Goal: Task Accomplishment & Management: Manage account settings

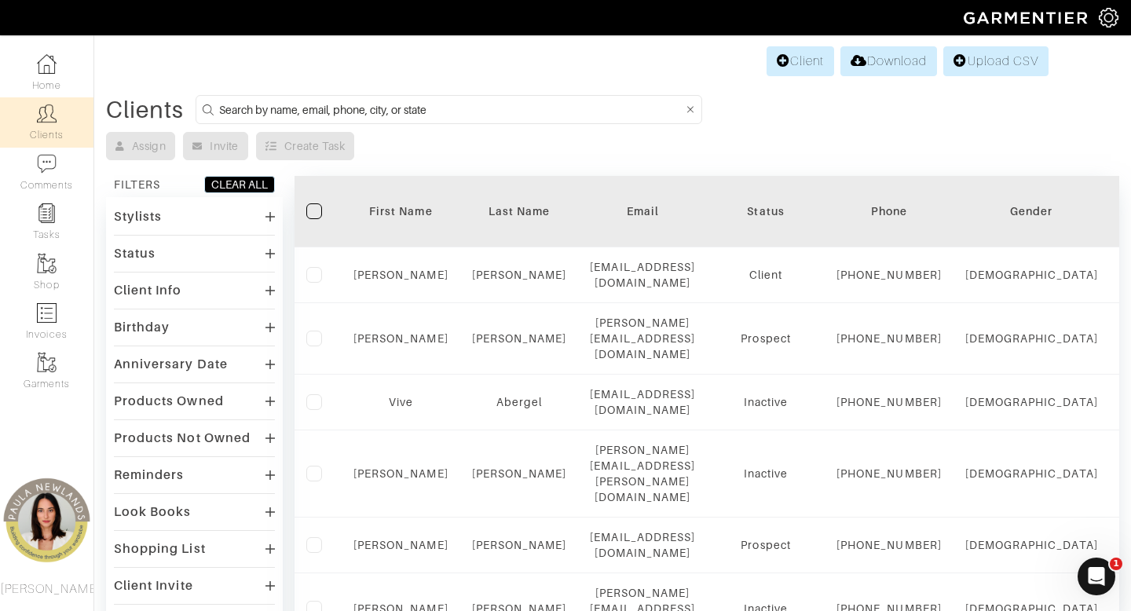
click at [464, 116] on input at bounding box center [451, 110] width 464 height 20
type input "[PERSON_NAME]"
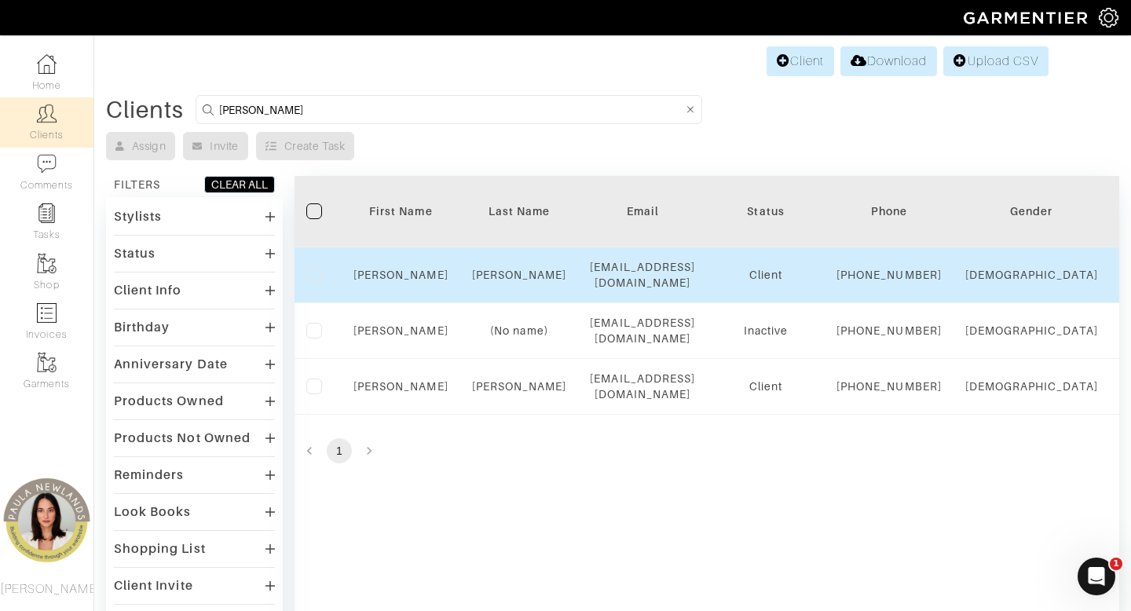
click at [402, 283] on div "Lindsay" at bounding box center [401, 275] width 95 height 16
click at [403, 280] on link "Lindsay" at bounding box center [401, 275] width 95 height 13
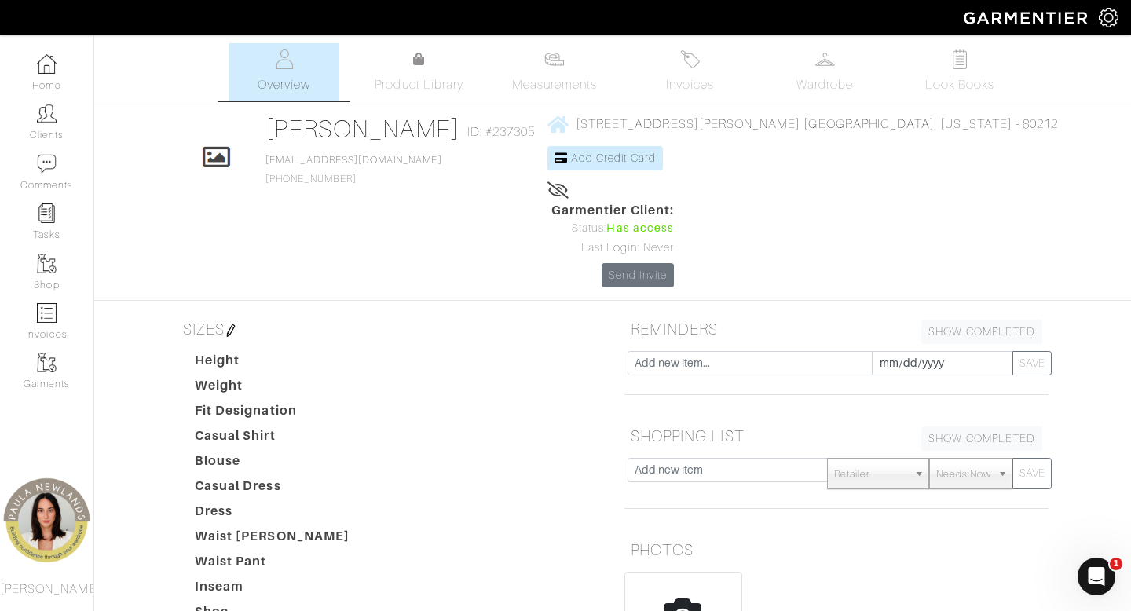
click at [228, 325] on img at bounding box center [231, 331] width 13 height 13
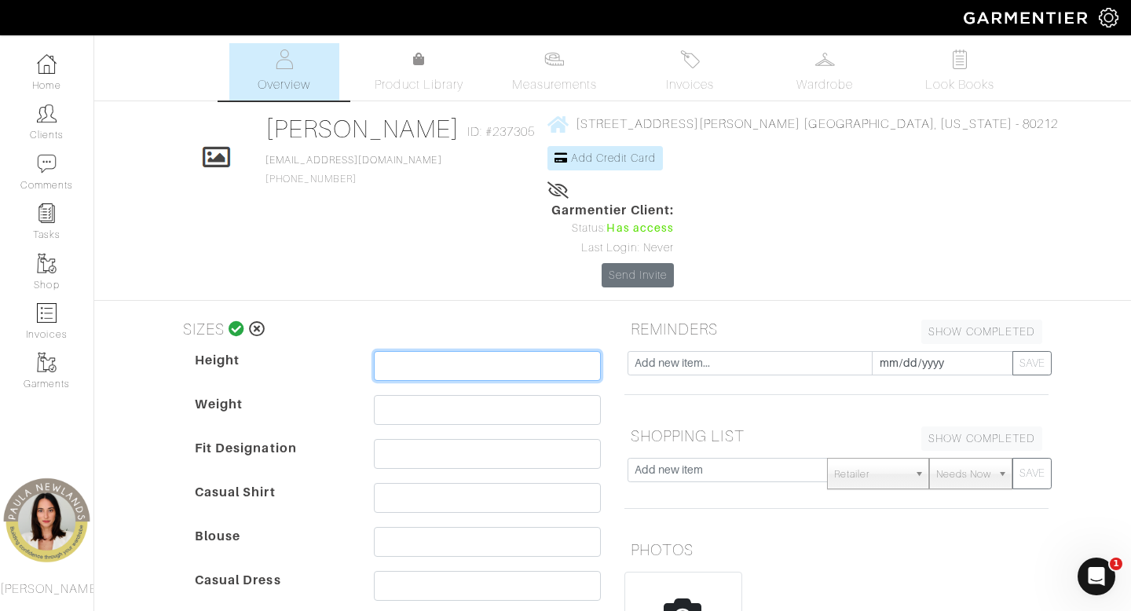
click at [475, 351] on input "text" at bounding box center [487, 366] width 227 height 30
click at [182, 314] on div "SIZES Height Weight Fit Designation Casual Shirt Blouse Casual Dress Dress Wais…" at bounding box center [389, 597] width 424 height 566
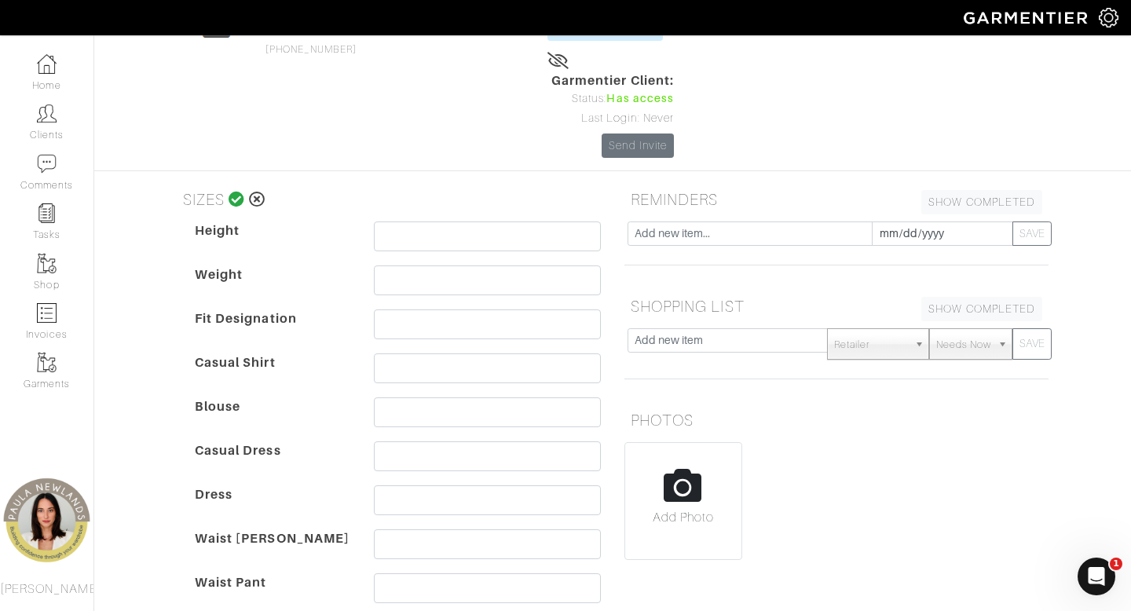
scroll to position [132, 0]
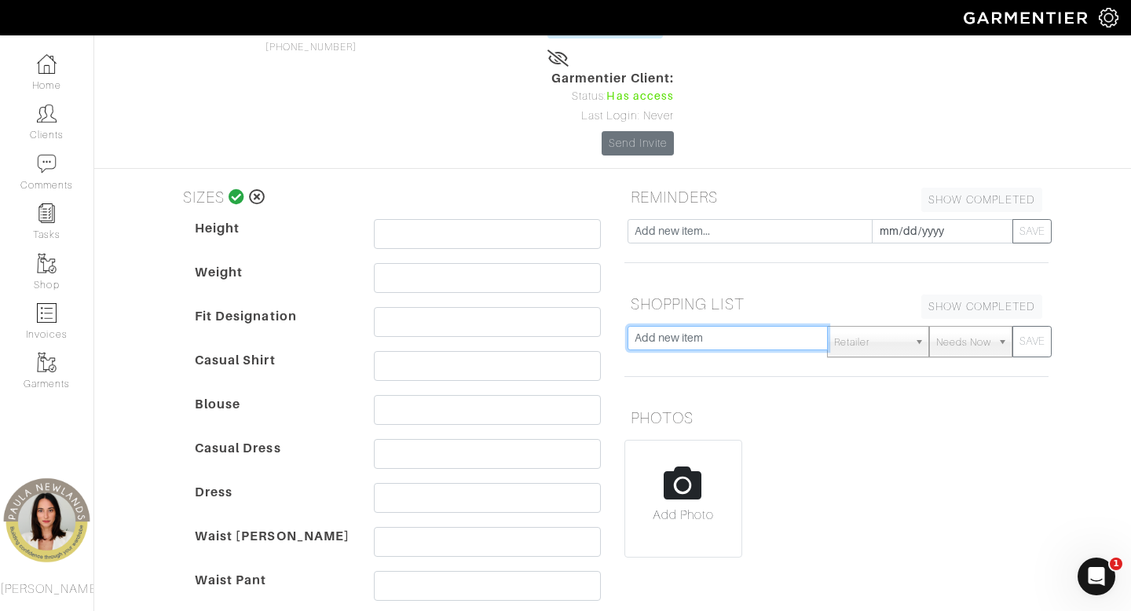
click at [655, 326] on input "text" at bounding box center [728, 338] width 200 height 24
type input "l"
type input "longer cradigan"
click at [1013, 326] on button "SAVE" at bounding box center [1032, 341] width 39 height 31
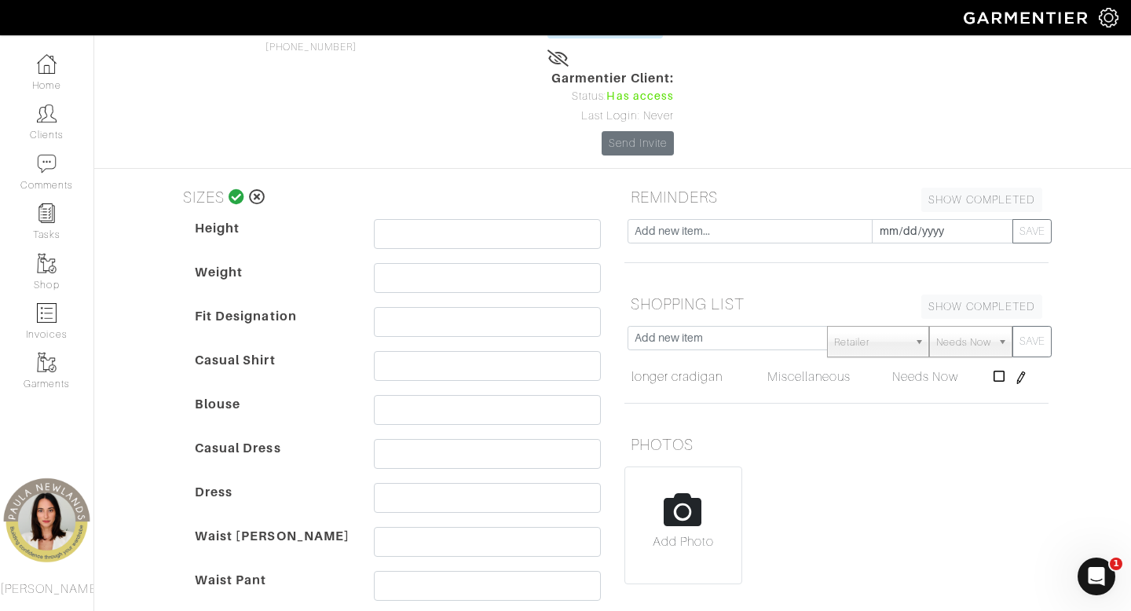
click at [234, 189] on icon at bounding box center [237, 197] width 17 height 16
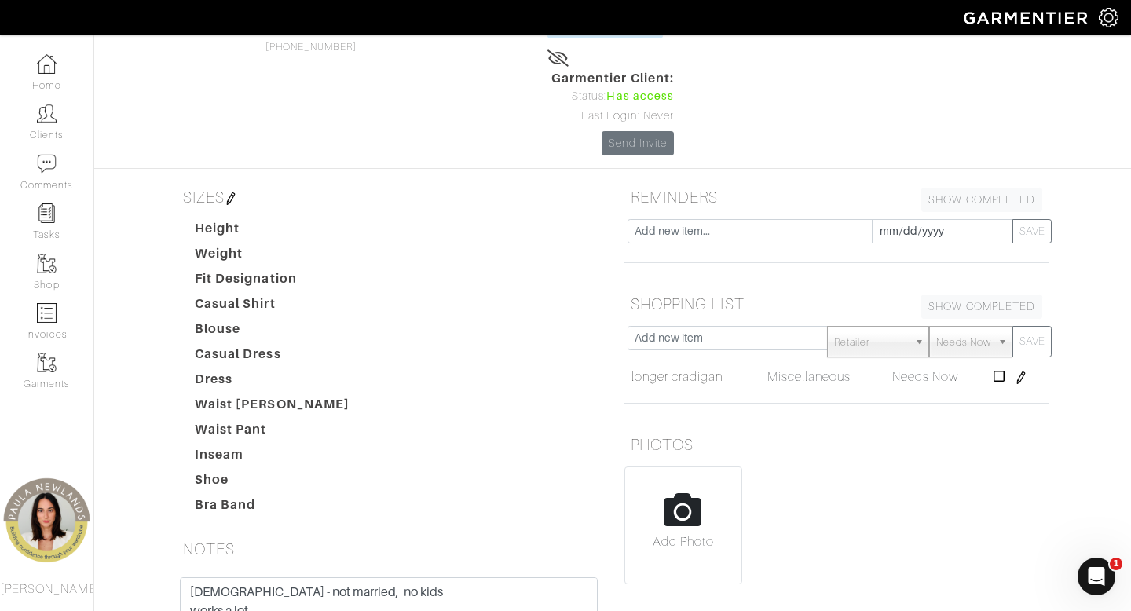
click at [233, 193] on img at bounding box center [231, 199] width 13 height 13
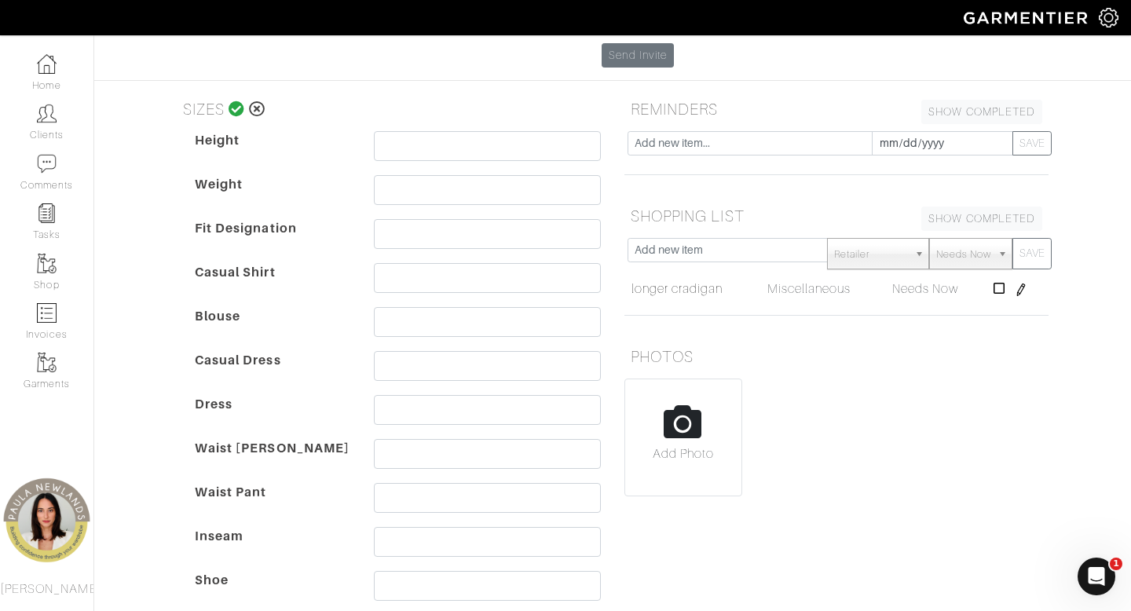
scroll to position [251, 0]
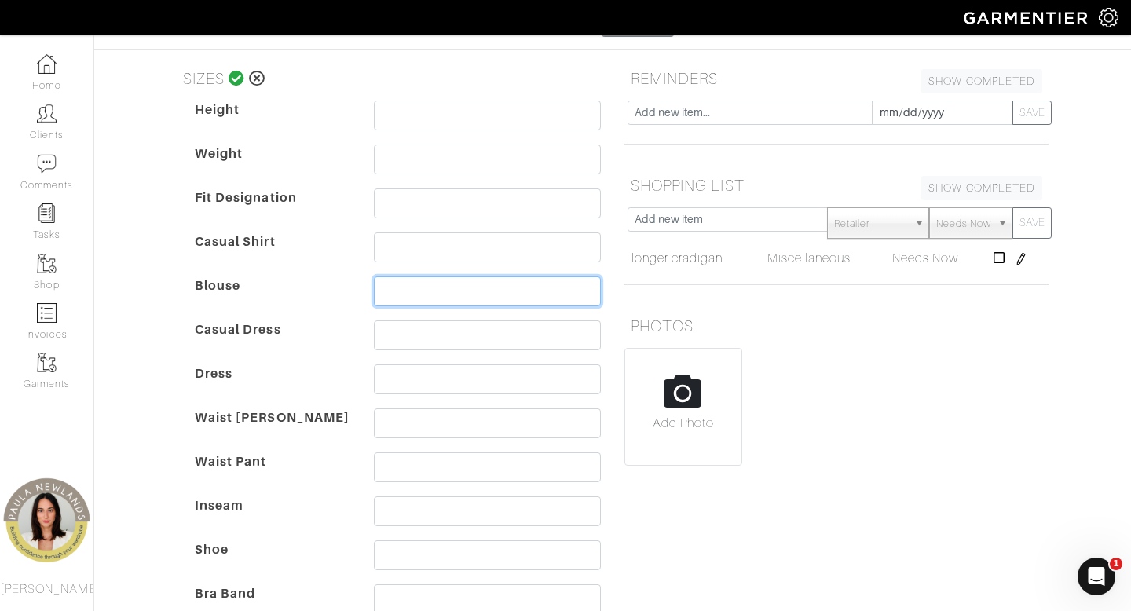
click at [461, 277] on input "text" at bounding box center [487, 292] width 227 height 30
type input "M"
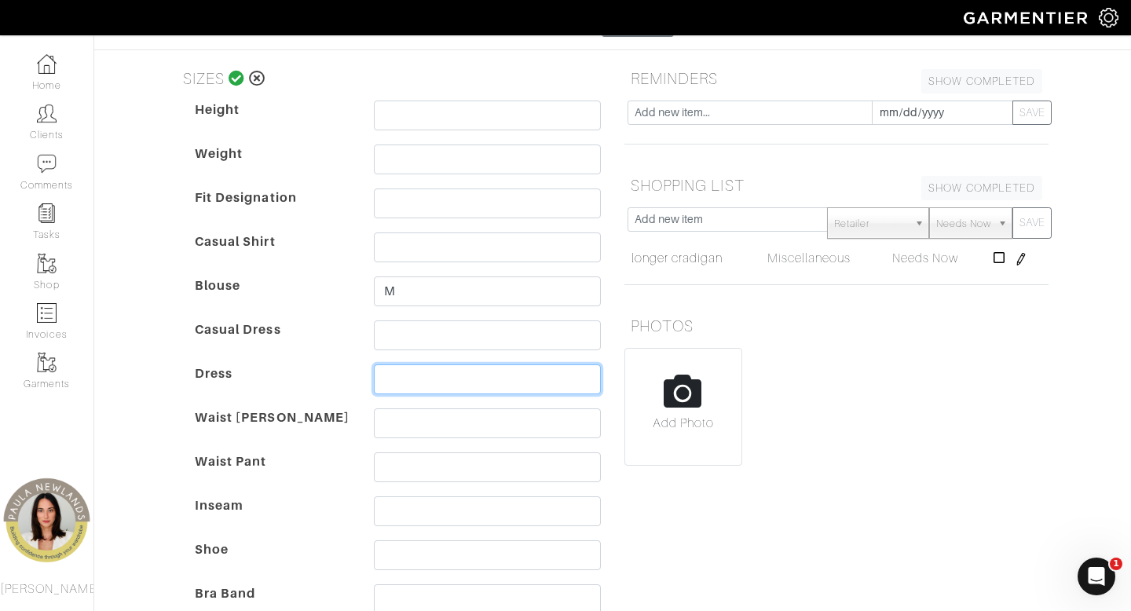
click at [404, 365] on input "text" at bounding box center [487, 380] width 227 height 30
type input "*"
type input "8"
click at [287, 541] on dt "Shoe" at bounding box center [272, 563] width 179 height 44
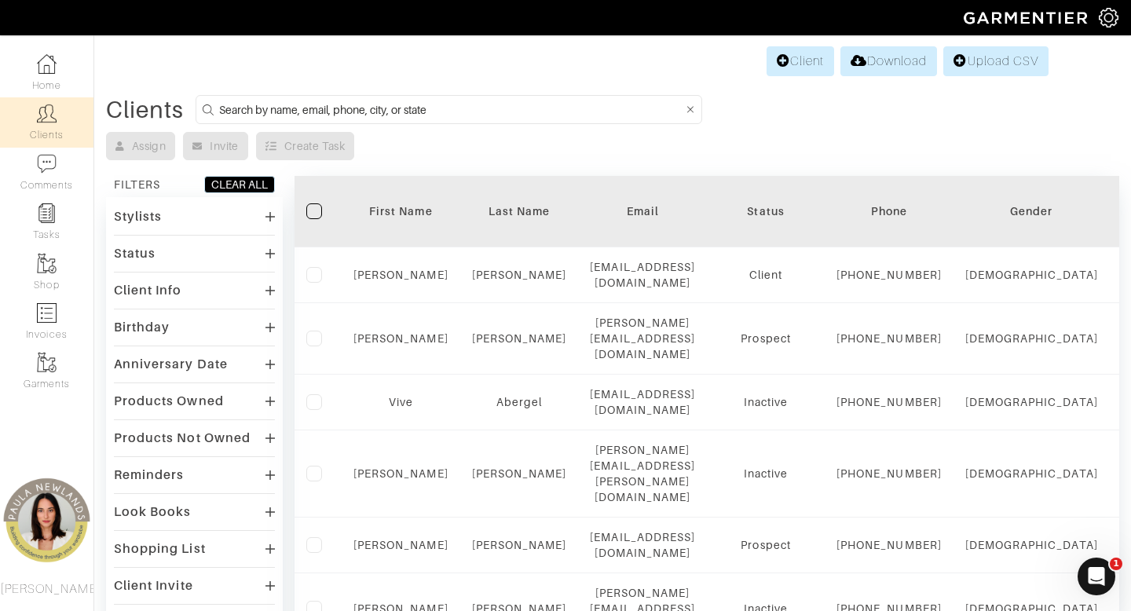
click at [428, 108] on input at bounding box center [451, 110] width 464 height 20
type input "[PERSON_NAME]"
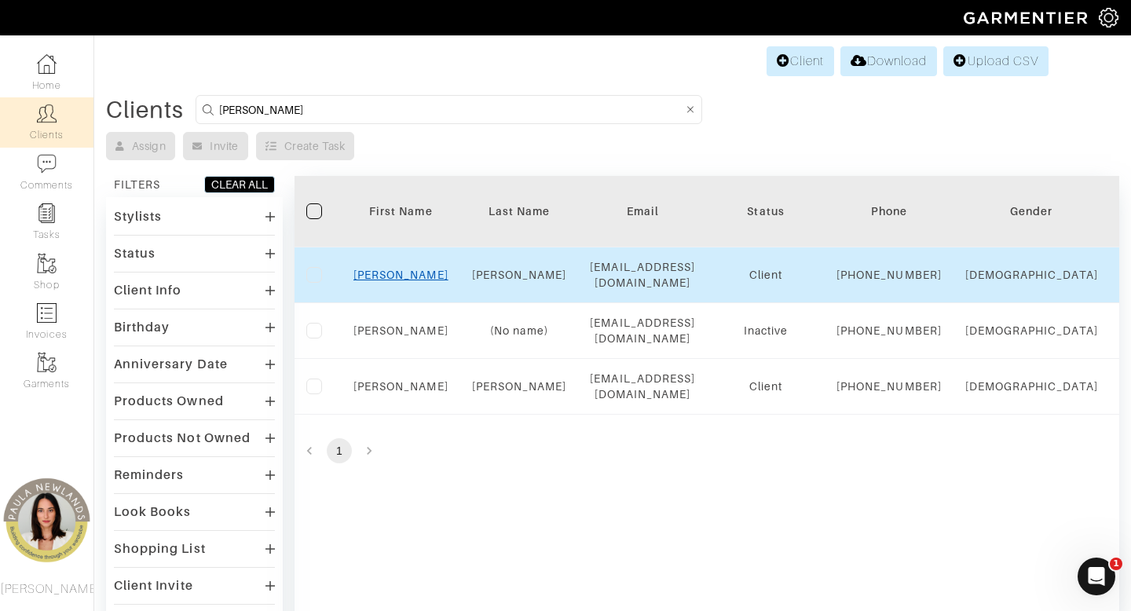
click at [397, 281] on link "Lindsay" at bounding box center [401, 275] width 95 height 13
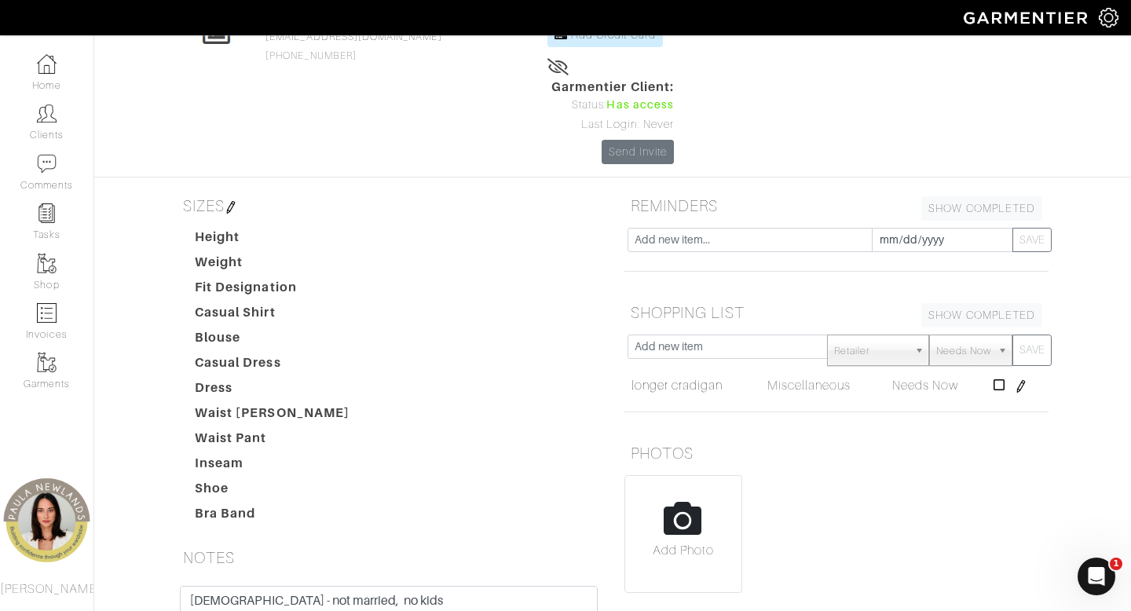
scroll to position [125, 0]
click at [759, 333] on input "text" at bounding box center [728, 345] width 200 height 24
type input "turtleneck"
click at [1013, 333] on button "SAVE" at bounding box center [1032, 348] width 39 height 31
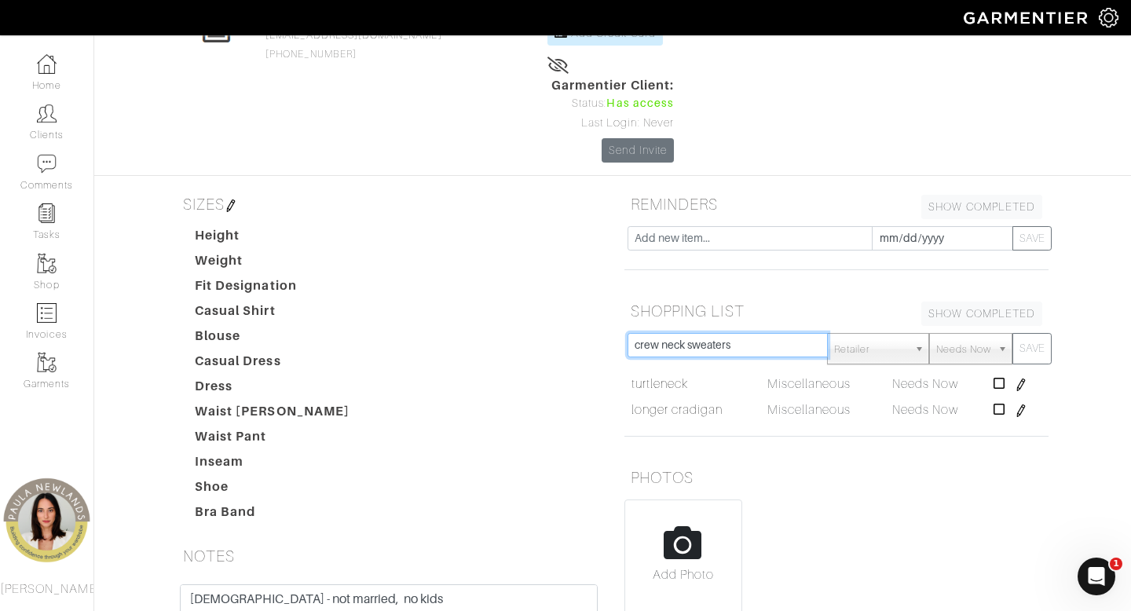
type input "crew neck sweaters"
click at [1013, 333] on button "SAVE" at bounding box center [1032, 348] width 39 height 31
type input "tops!"
click at [1013, 333] on button "SAVE" at bounding box center [1032, 348] width 39 height 31
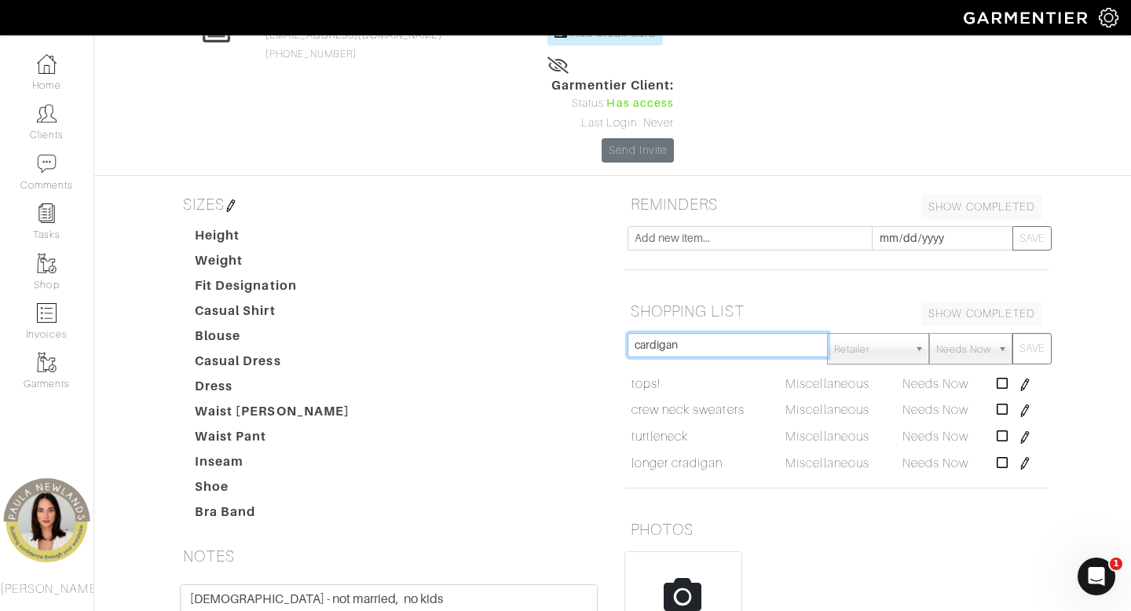
type input "cardigan"
click at [1013, 333] on button "SAVE" at bounding box center [1032, 348] width 39 height 31
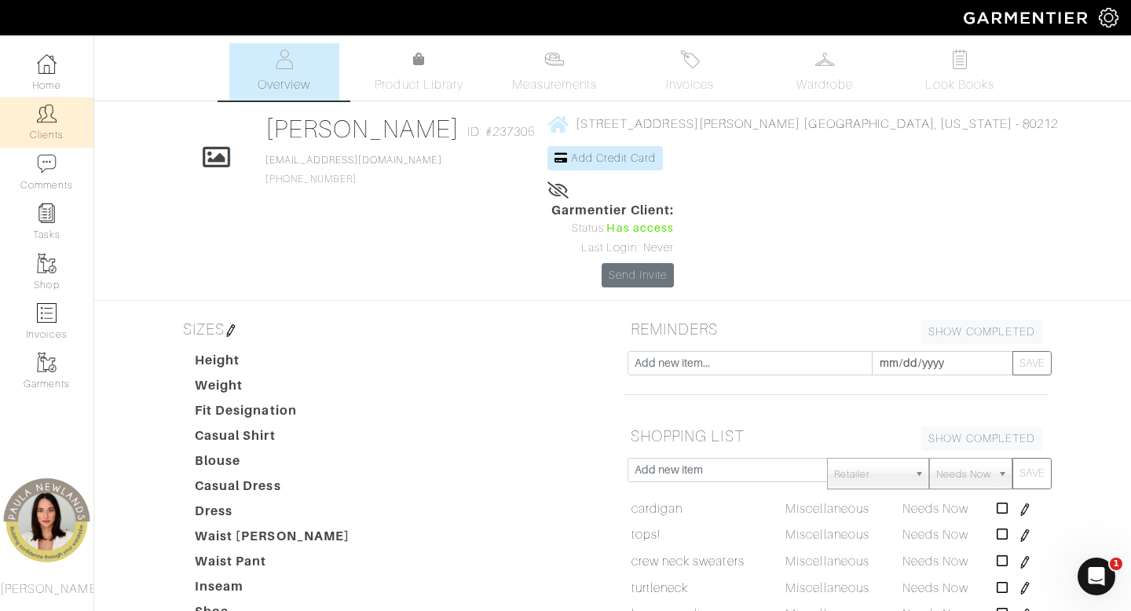
click at [60, 120] on link "Clients" at bounding box center [47, 122] width 94 height 50
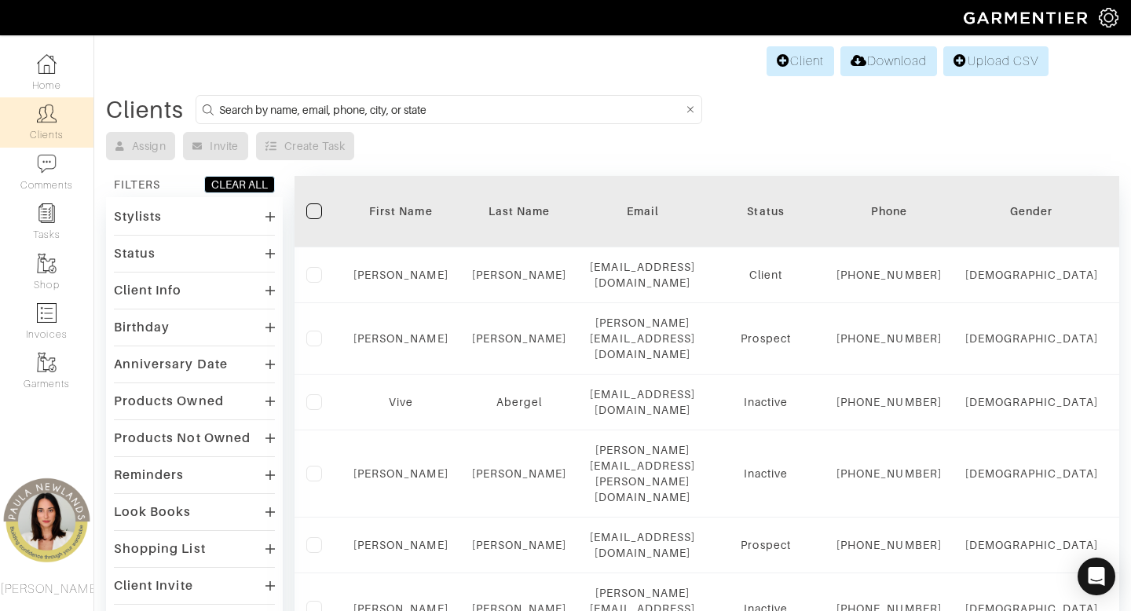
click at [592, 119] on form at bounding box center [449, 109] width 507 height 29
click at [592, 115] on input at bounding box center [451, 110] width 464 height 20
type input "melinda"
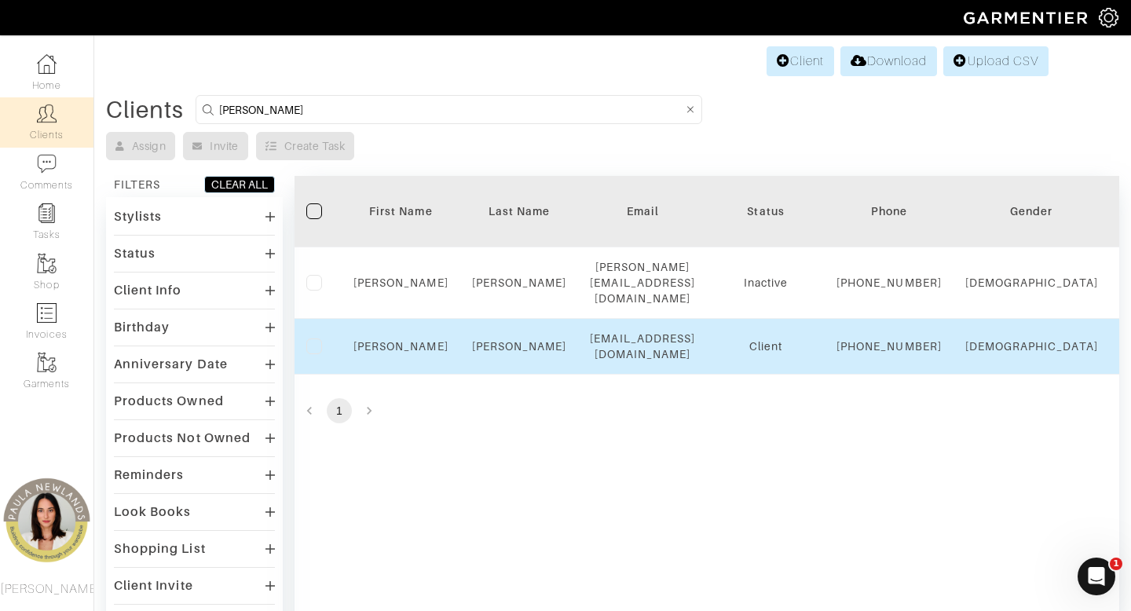
click at [407, 343] on td "Melinda" at bounding box center [401, 347] width 119 height 56
click at [404, 353] on link "Melinda" at bounding box center [401, 346] width 95 height 13
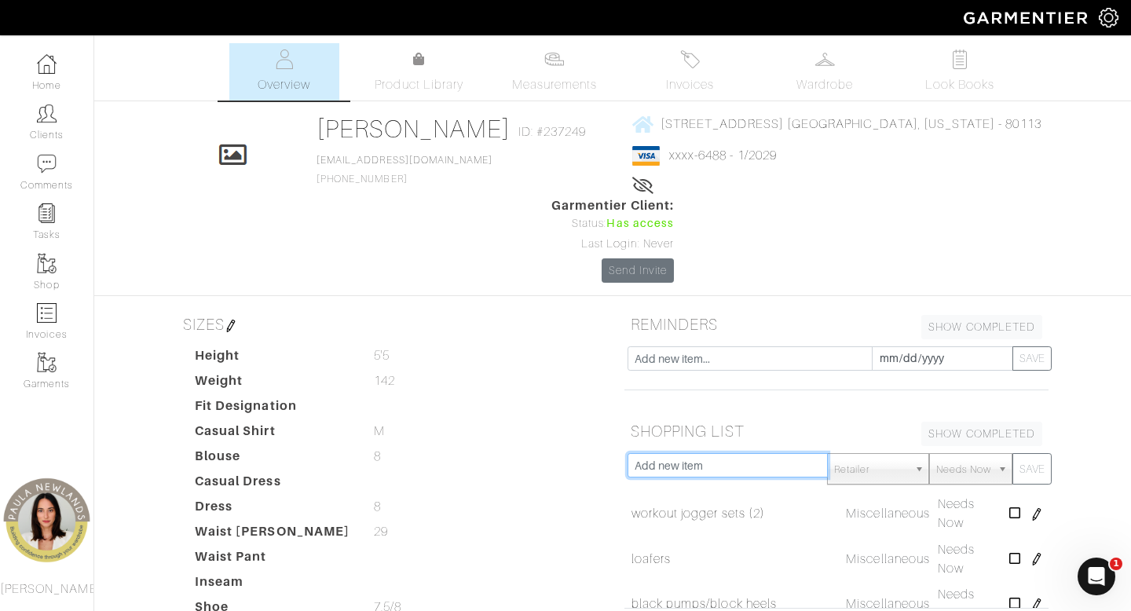
click at [665, 453] on input "text" at bounding box center [728, 465] width 200 height 24
type input "denim jacket"
click at [1013, 453] on button "SAVE" at bounding box center [1032, 468] width 39 height 31
type input "bralettes"
click at [1013, 453] on button "SAVE" at bounding box center [1032, 468] width 39 height 31
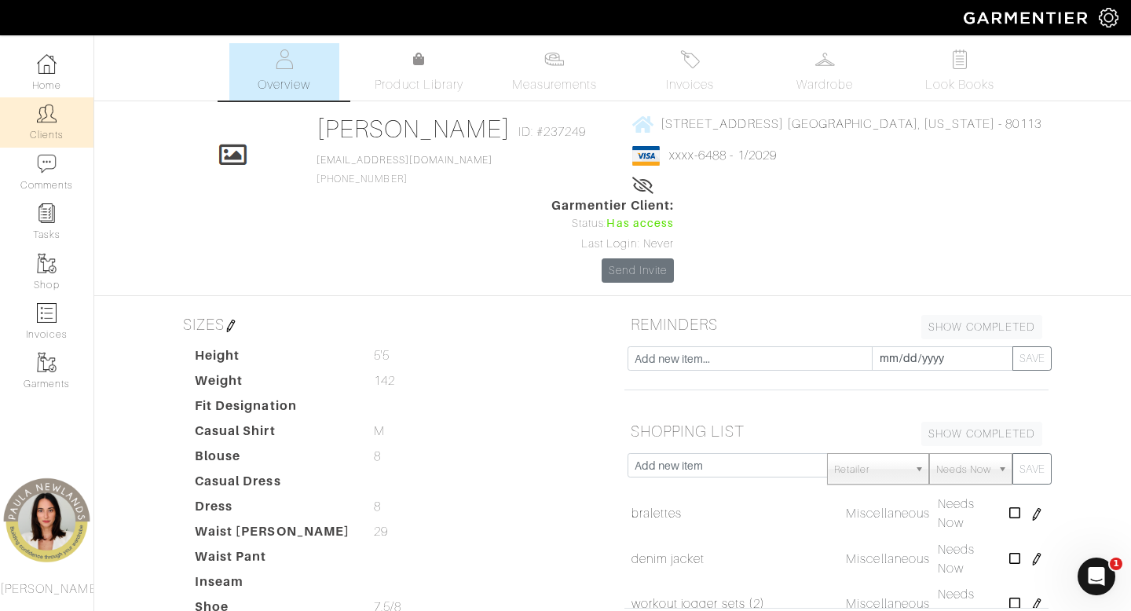
click at [53, 108] on img at bounding box center [47, 114] width 20 height 20
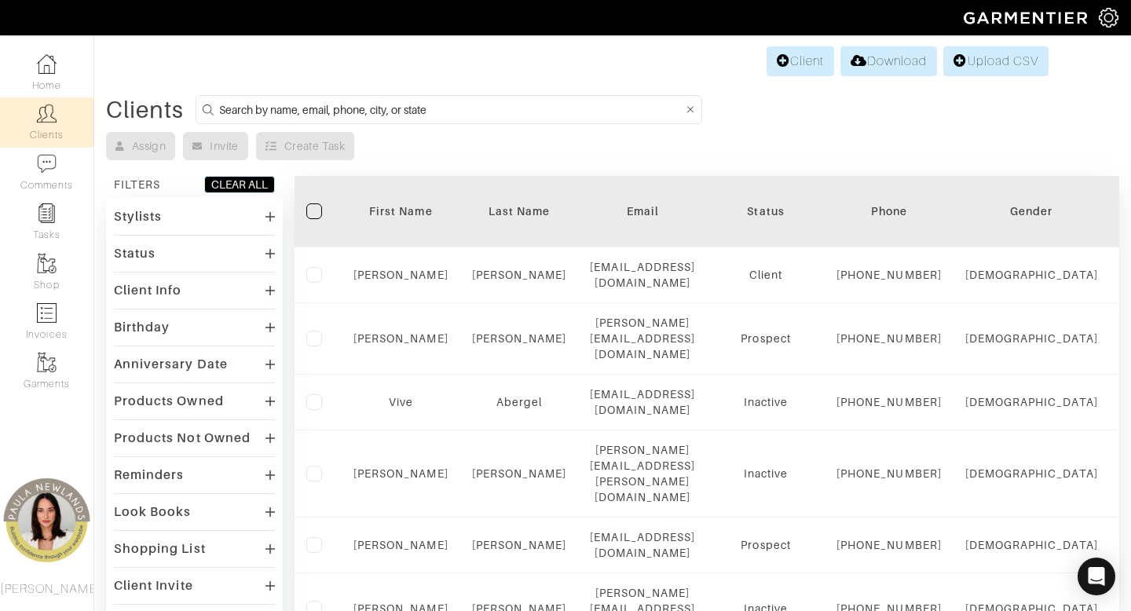
click at [509, 123] on form at bounding box center [449, 109] width 507 height 29
click at [512, 111] on input at bounding box center [451, 110] width 464 height 20
type input "lindsay"
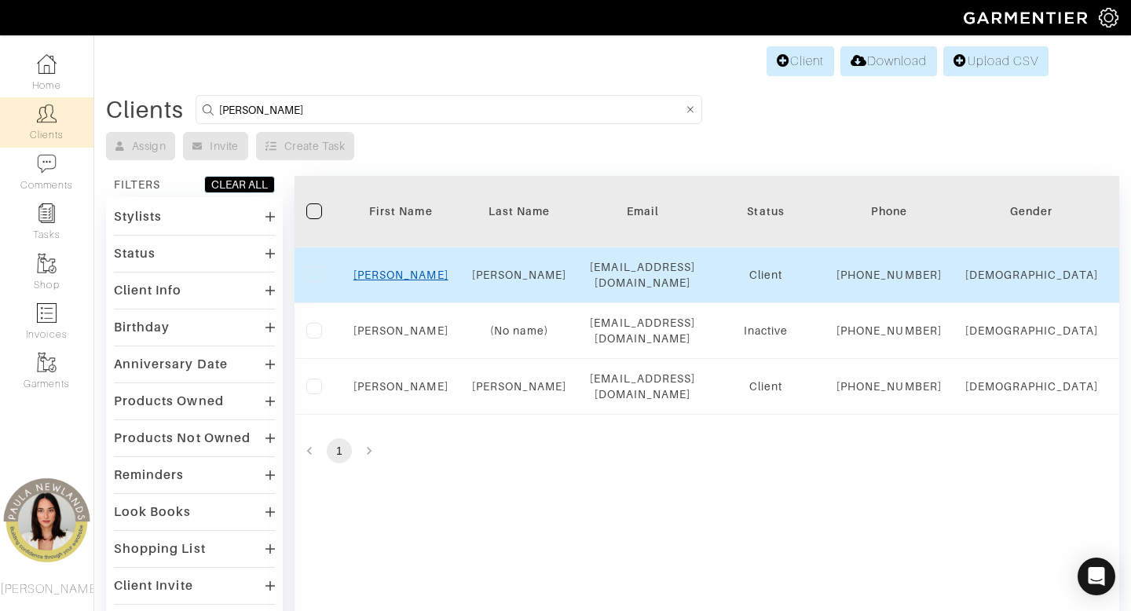
click at [405, 281] on link "Lindsay" at bounding box center [401, 275] width 95 height 13
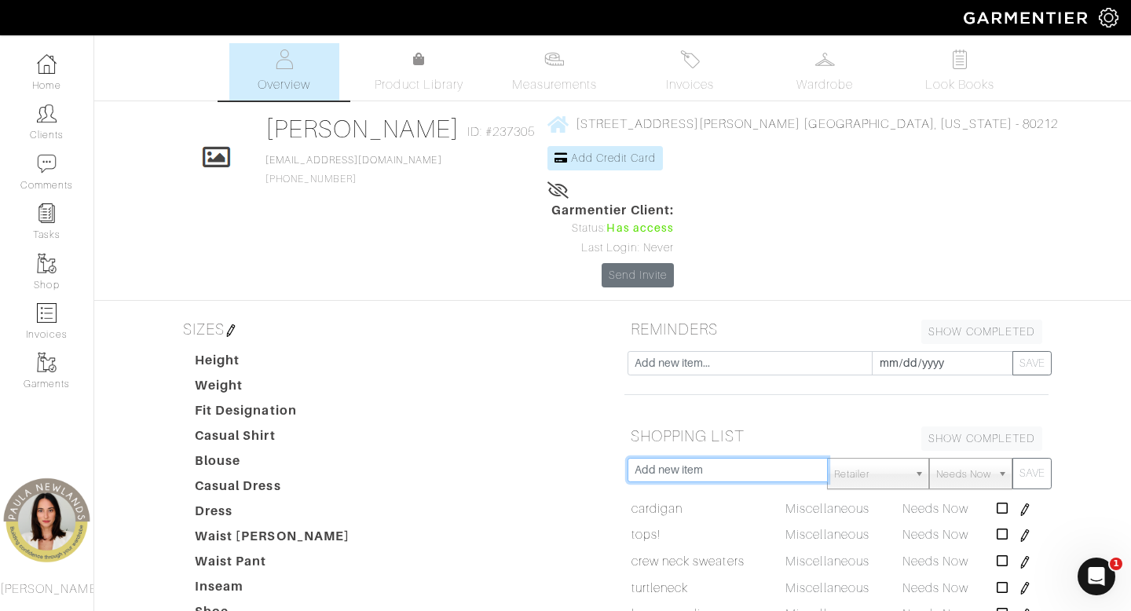
click at [686, 458] on input "text" at bounding box center [728, 470] width 200 height 24
type input "p"
type input "work panta"
click at [1013, 458] on button "SAVE" at bounding box center [1032, 473] width 39 height 31
type input "jeans"
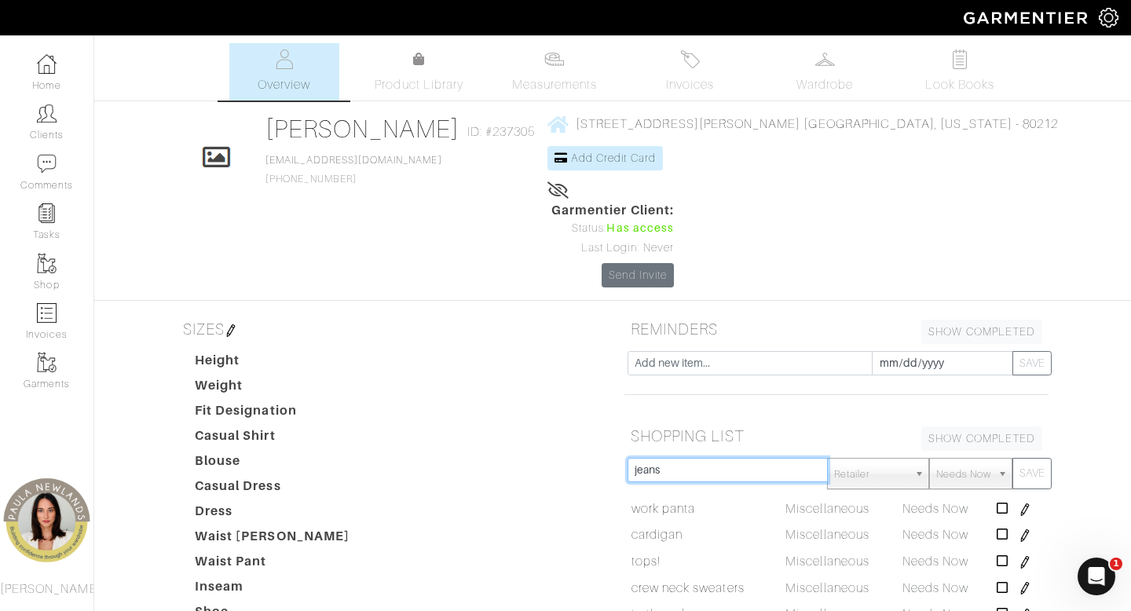
click at [1013, 458] on button "SAVE" at bounding box center [1032, 473] width 39 height 31
type input "shorts"
click at [1013, 458] on button "SAVE" at bounding box center [1032, 473] width 39 height 31
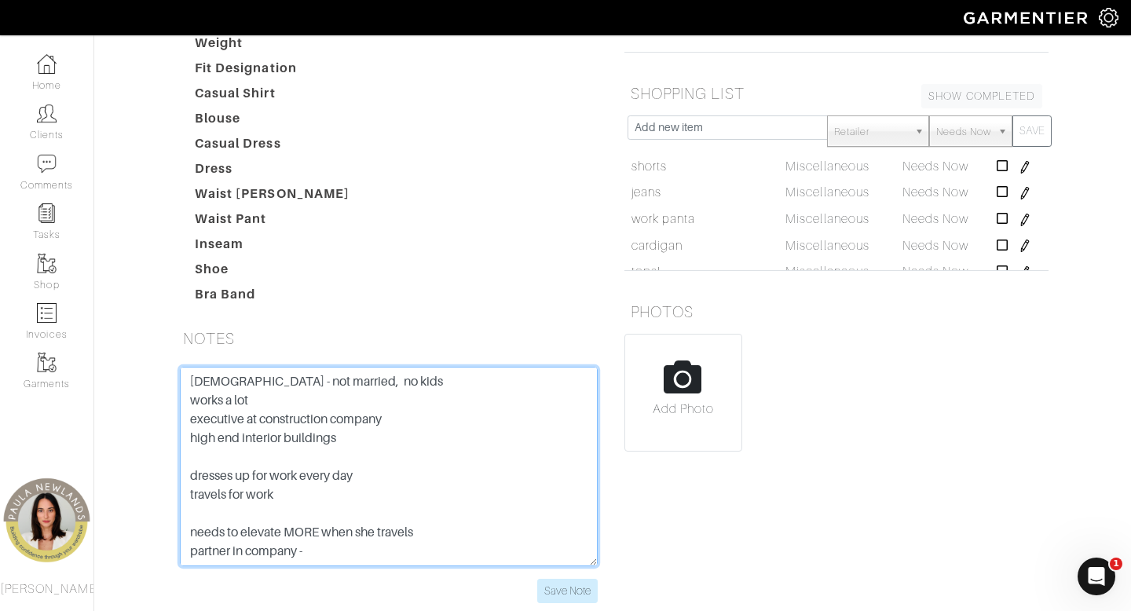
click at [189, 367] on textarea "[DEMOGRAPHIC_DATA] - not married, no kids works a lot executive at construction…" at bounding box center [389, 467] width 418 height 200
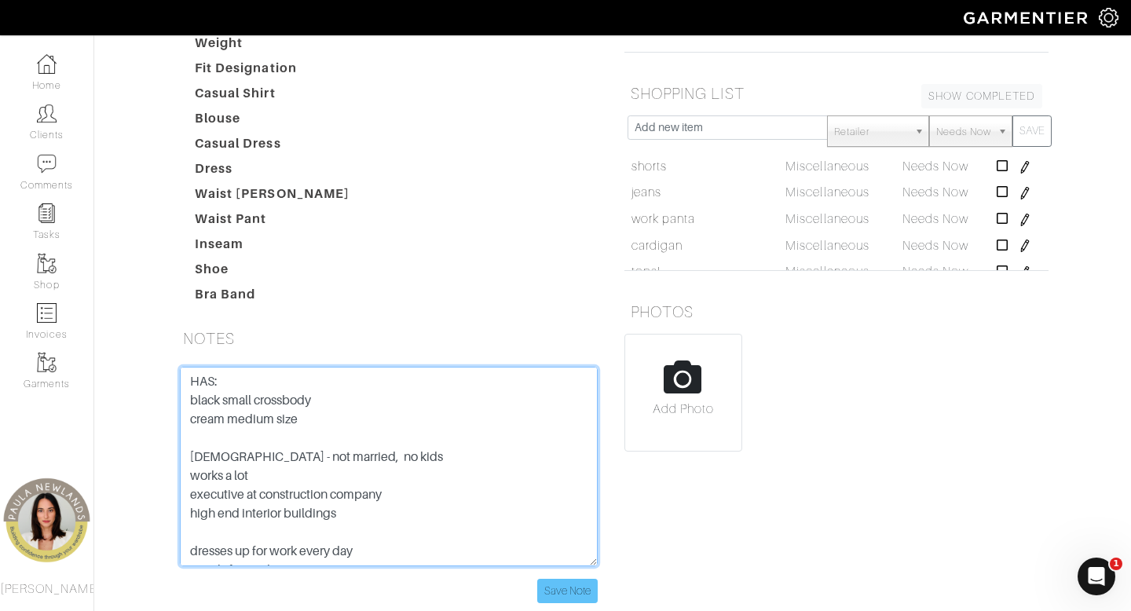
type textarea "HAS: black small crossbody cream medium size [DEMOGRAPHIC_DATA] - not married, …"
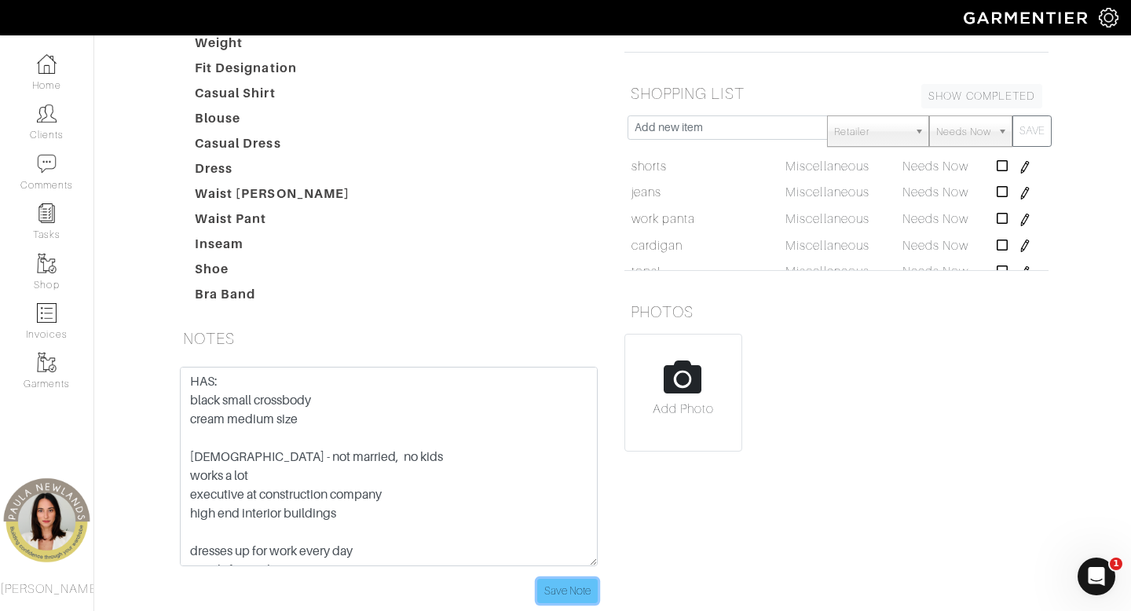
click at [541, 579] on input "Save Note" at bounding box center [567, 591] width 61 height 24
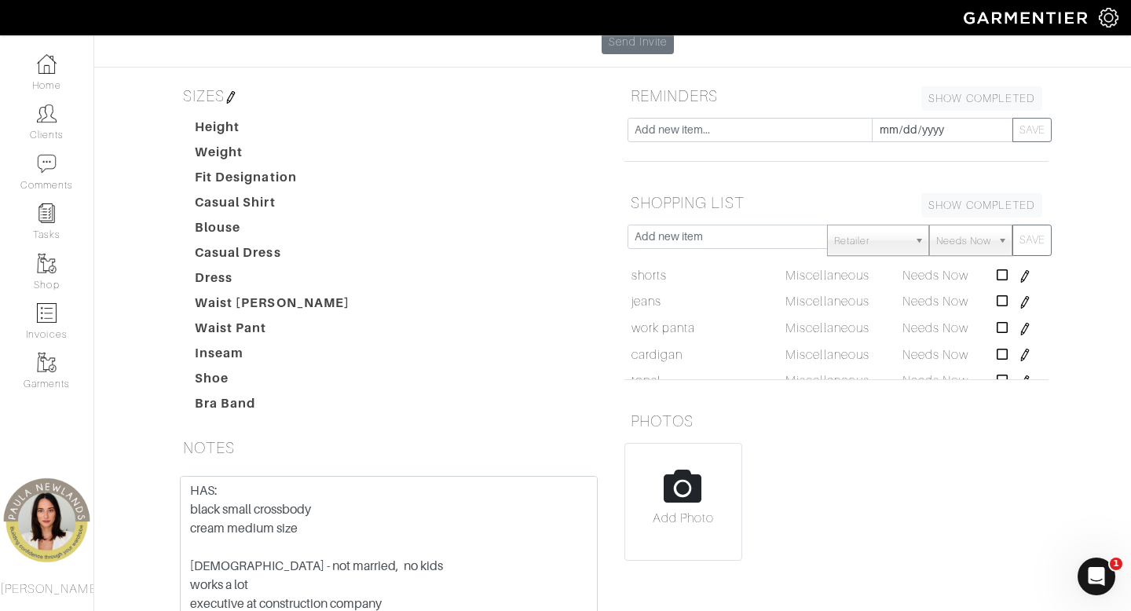
scroll to position [197, 0]
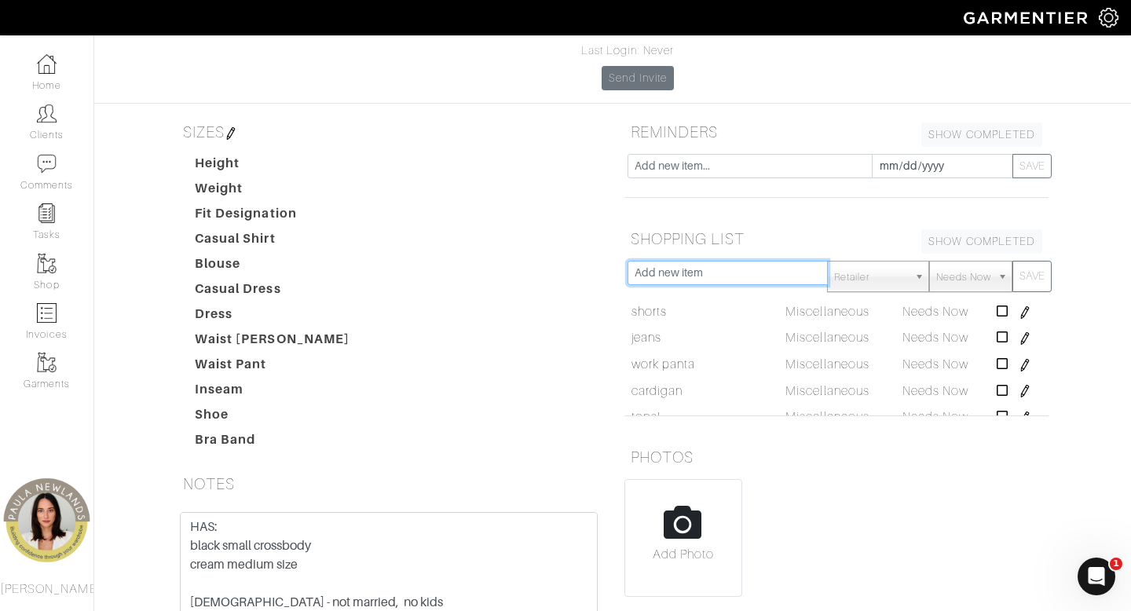
click at [740, 261] on input "text" at bounding box center [728, 273] width 200 height 24
type input "sandals"
click at [1013, 261] on button "SAVE" at bounding box center [1032, 276] width 39 height 31
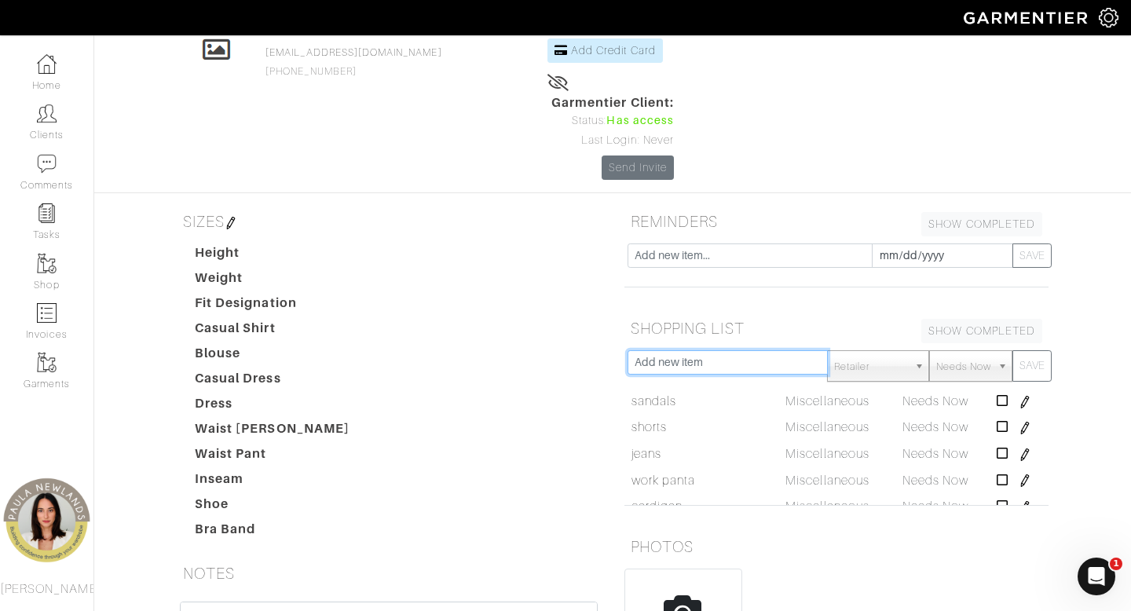
scroll to position [98, 0]
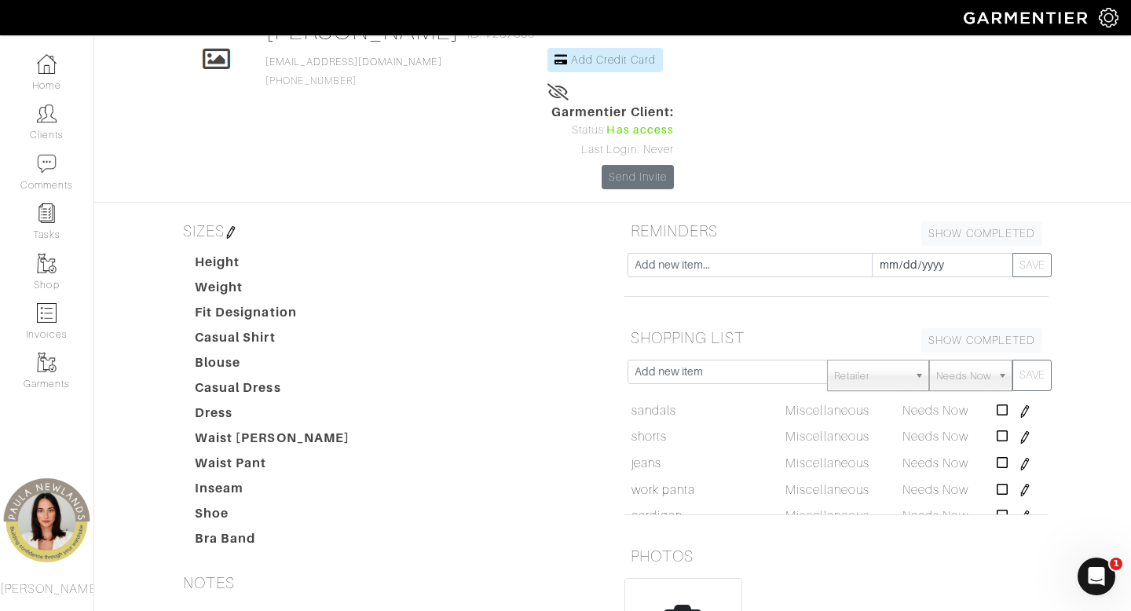
click at [233, 226] on img at bounding box center [231, 232] width 13 height 13
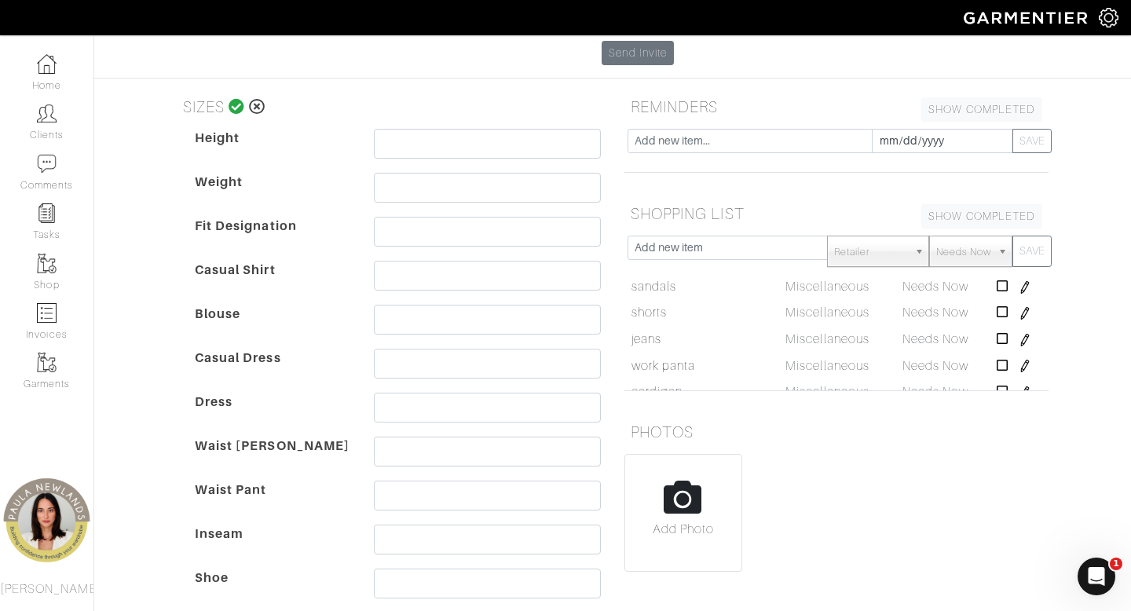
scroll to position [223, 0]
click at [453, 568] on input "text" at bounding box center [487, 583] width 227 height 30
type input "9"
click at [445, 436] on input "text" at bounding box center [487, 451] width 227 height 30
type input "29/30"
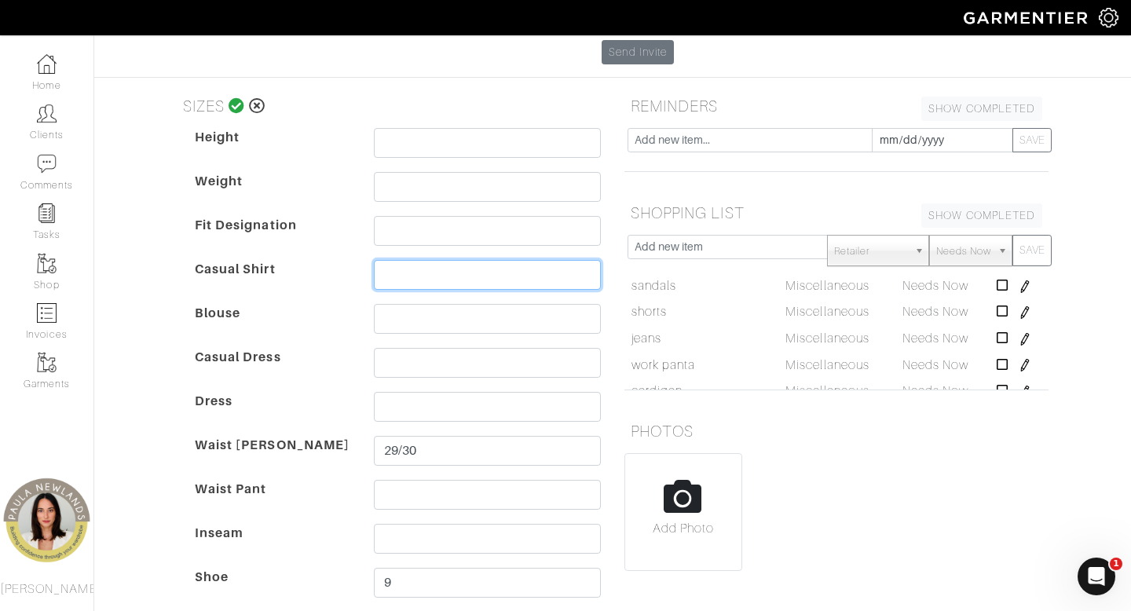
click at [434, 260] on input "text" at bounding box center [487, 275] width 227 height 30
type input "M"
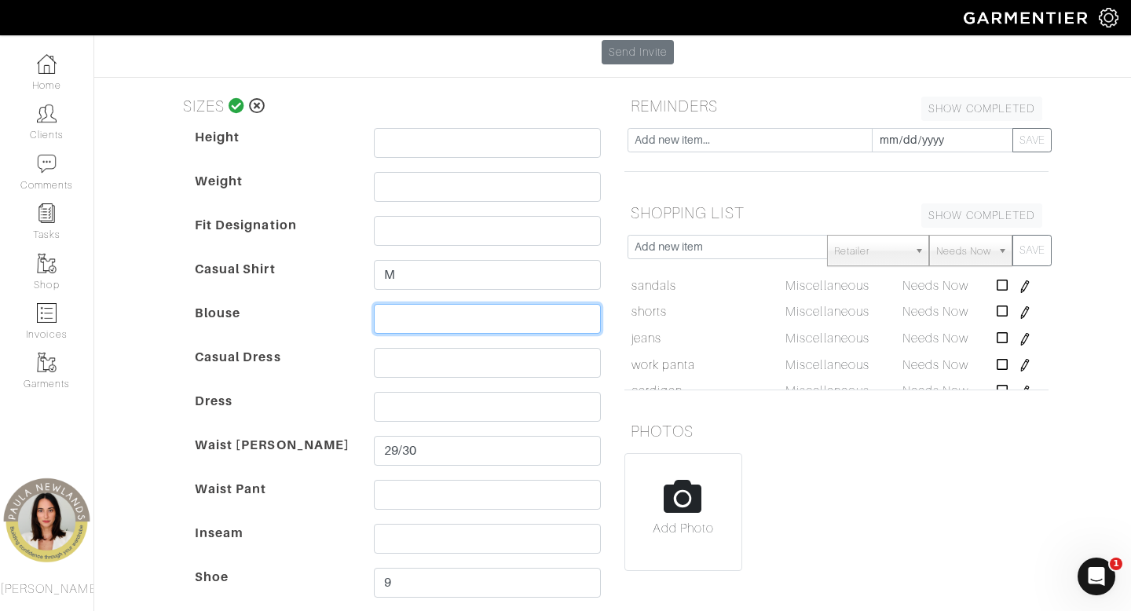
click at [421, 304] on input "text" at bounding box center [487, 319] width 227 height 30
type input "*"
type input "8"
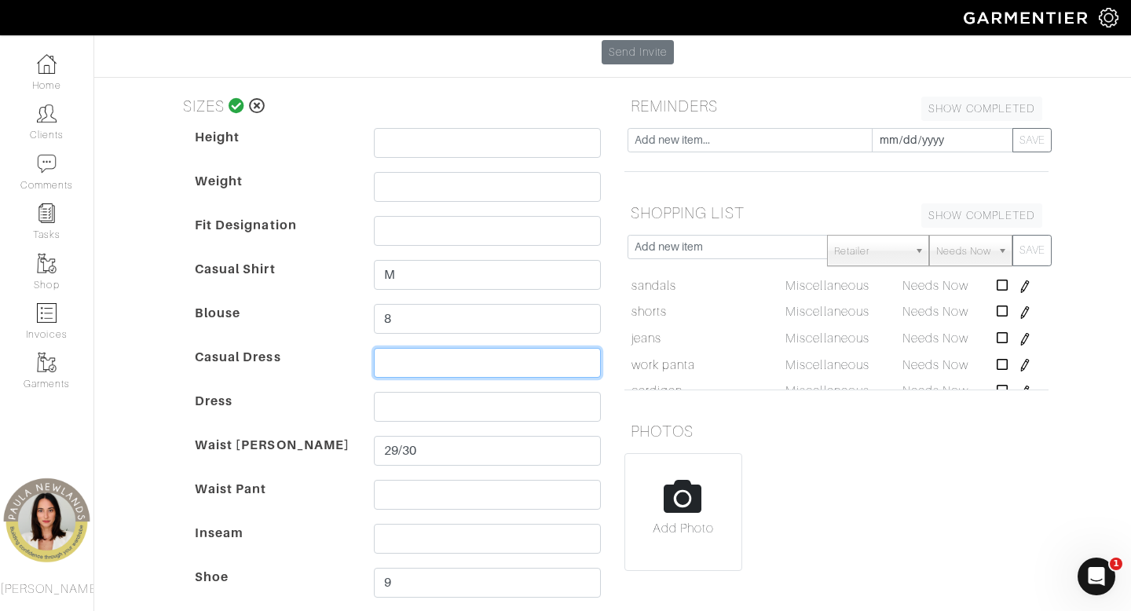
click at [431, 348] on input "text" at bounding box center [487, 363] width 227 height 30
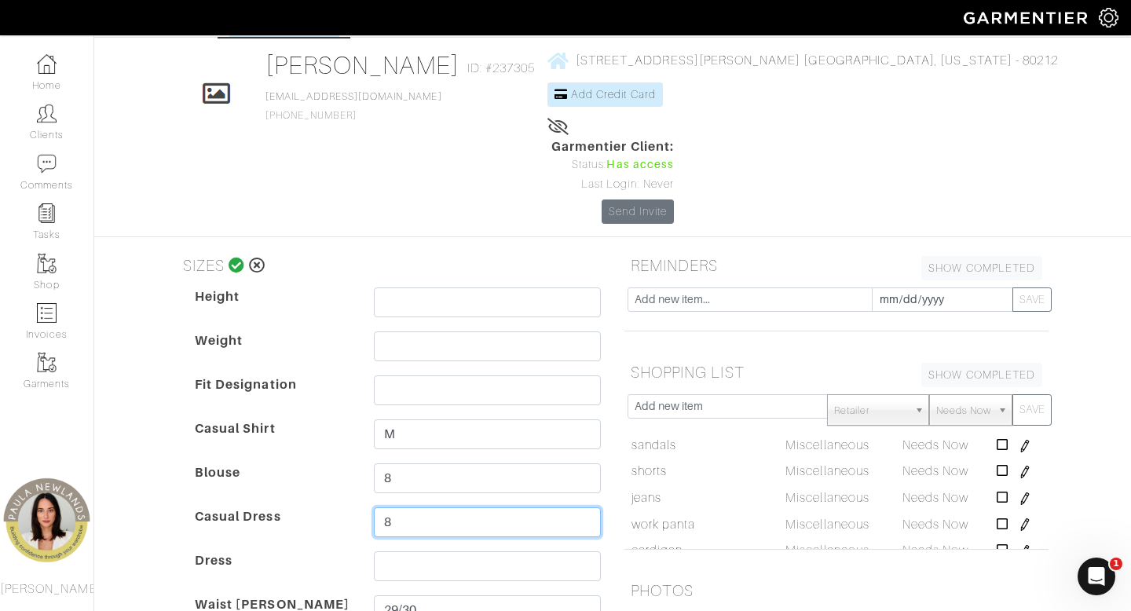
scroll to position [60, 0]
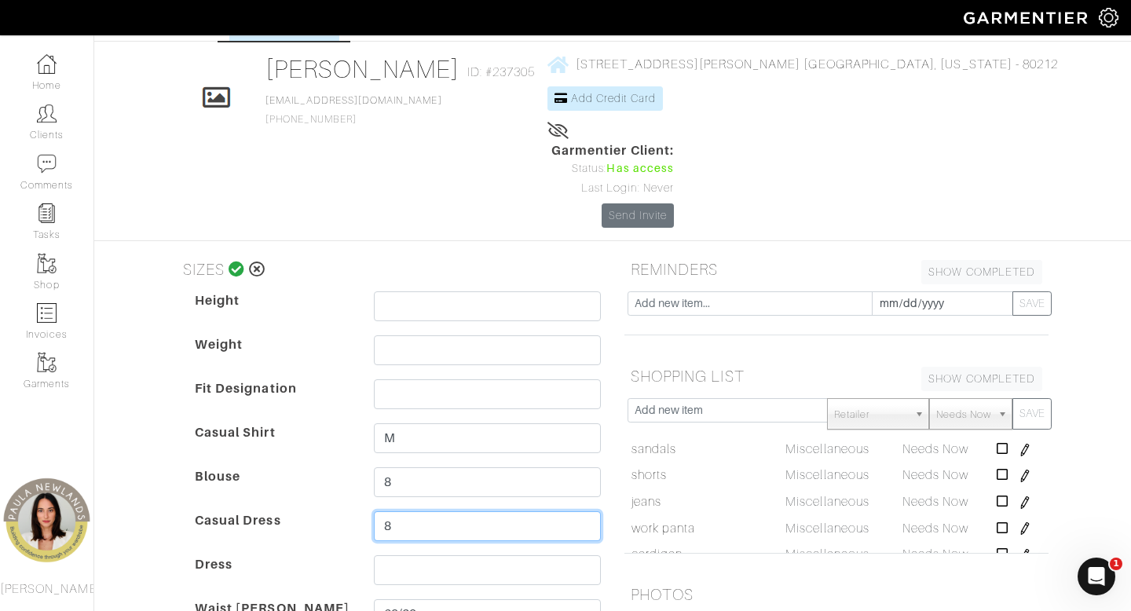
type input "8"
click at [241, 262] on icon at bounding box center [237, 270] width 17 height 16
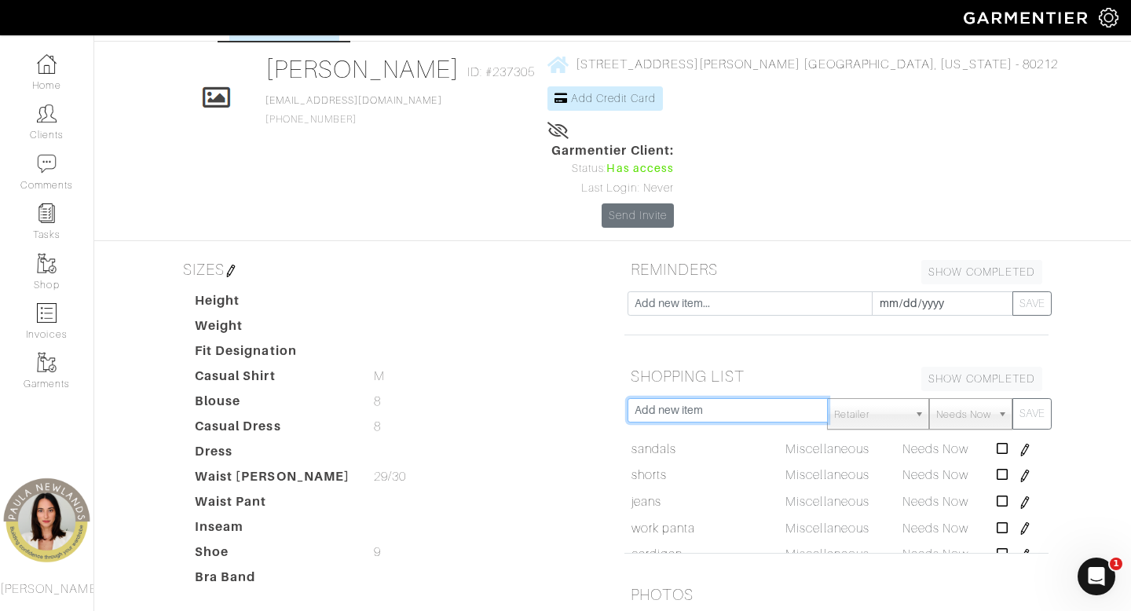
click at [743, 398] on input "text" at bounding box center [728, 410] width 200 height 24
type input "blazers - casual"
click at [1013, 398] on button "SAVE" at bounding box center [1032, 413] width 39 height 31
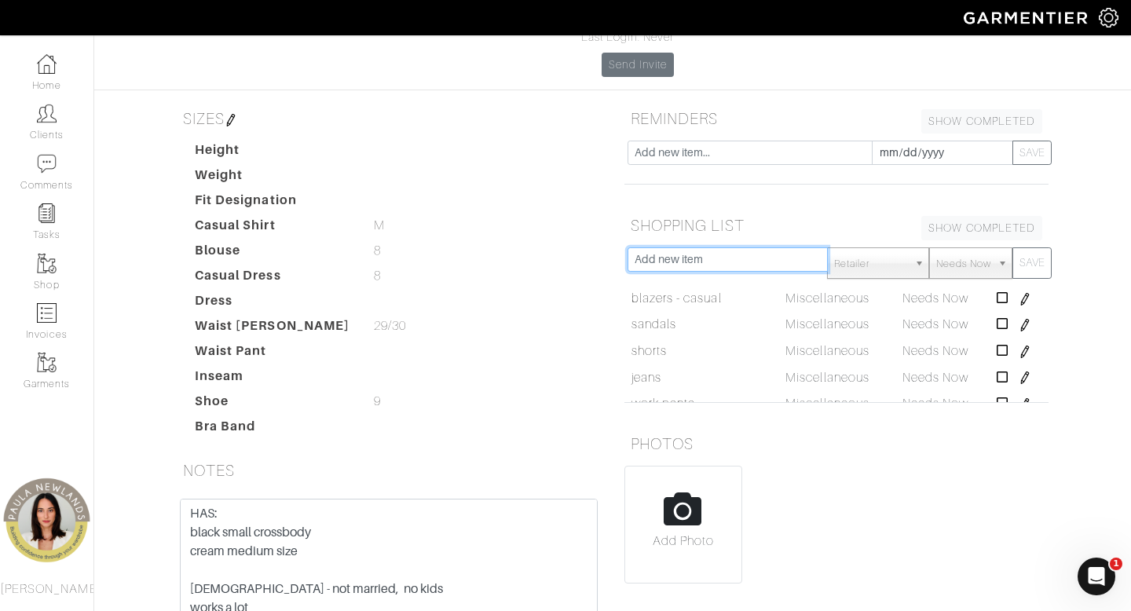
scroll to position [248, 0]
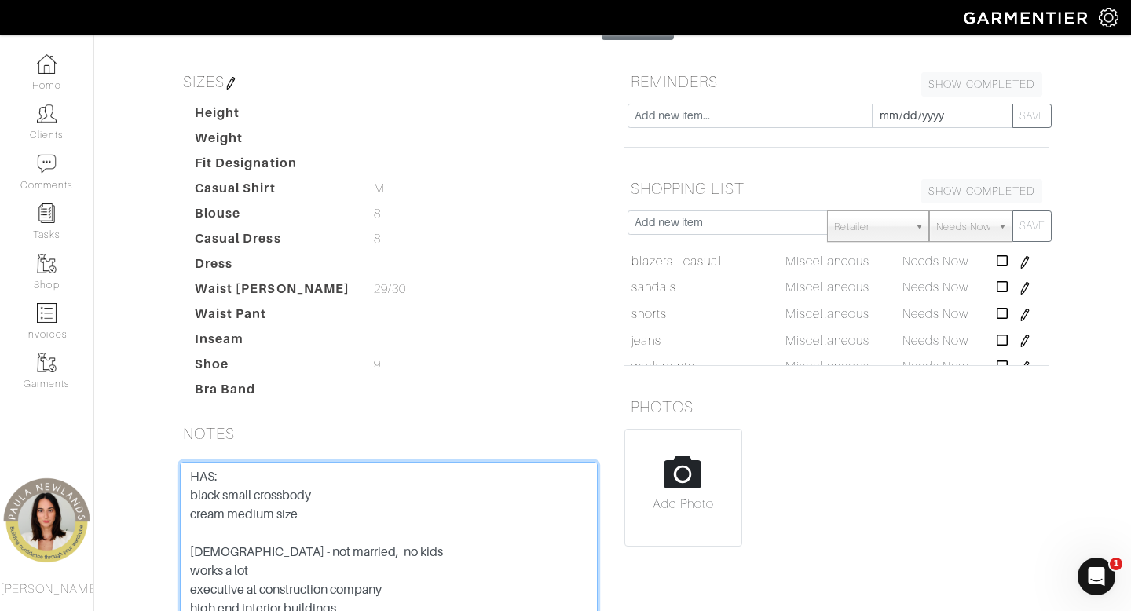
click at [348, 462] on textarea "[DEMOGRAPHIC_DATA] - not married, no kids works a lot executive at construction…" at bounding box center [389, 562] width 418 height 200
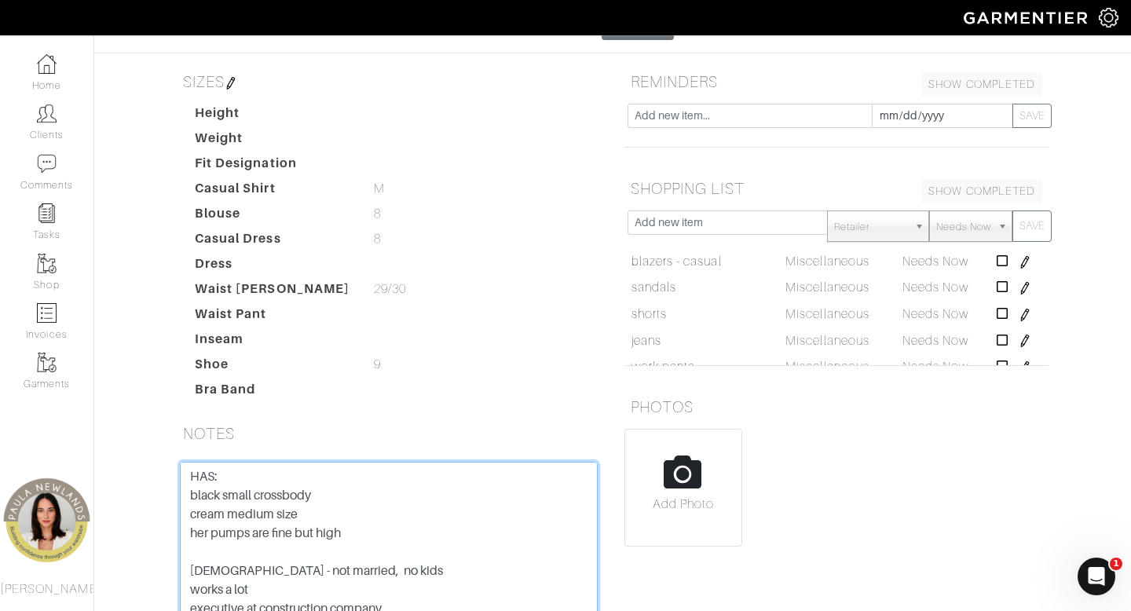
scroll to position [343, 0]
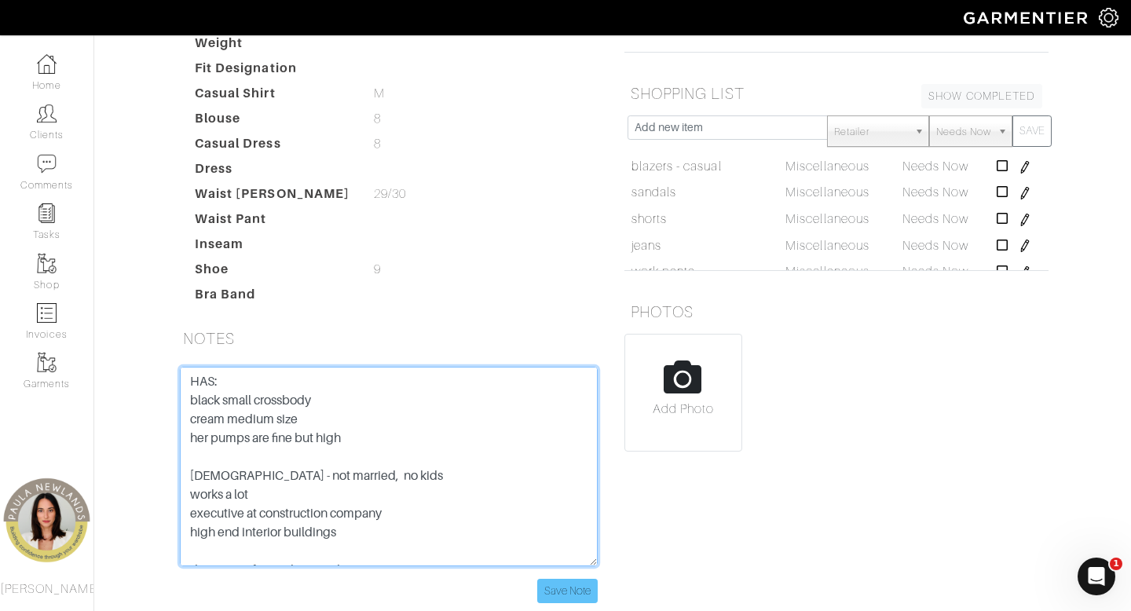
type textarea "HAS: black small crossbody cream medium size her pumps are fine but high [DEMOG…"
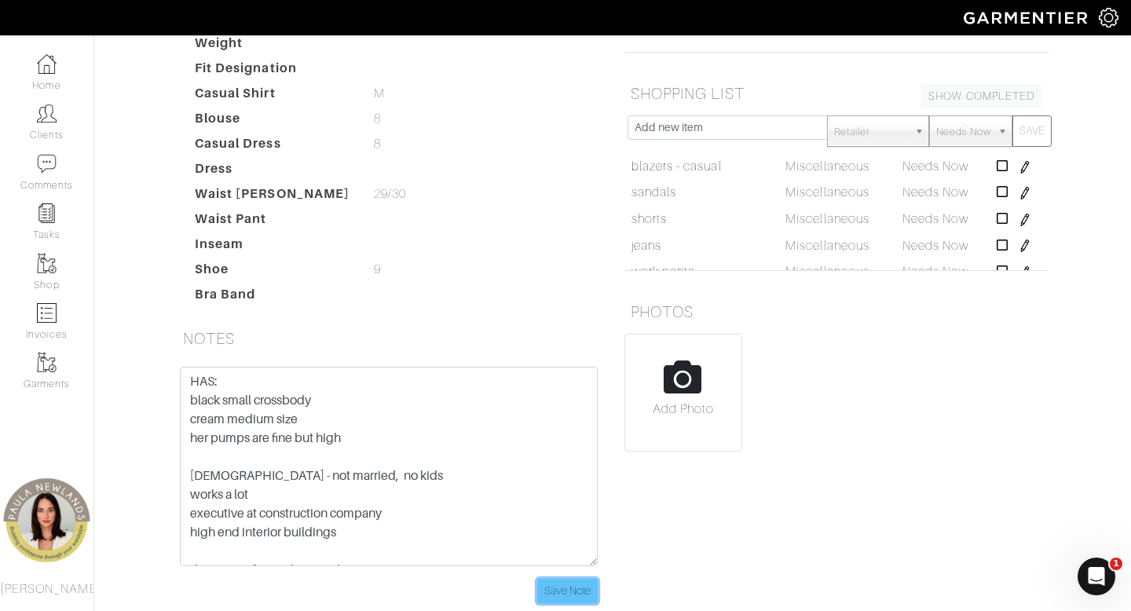
click at [561, 579] on input "Save Note" at bounding box center [567, 591] width 61 height 24
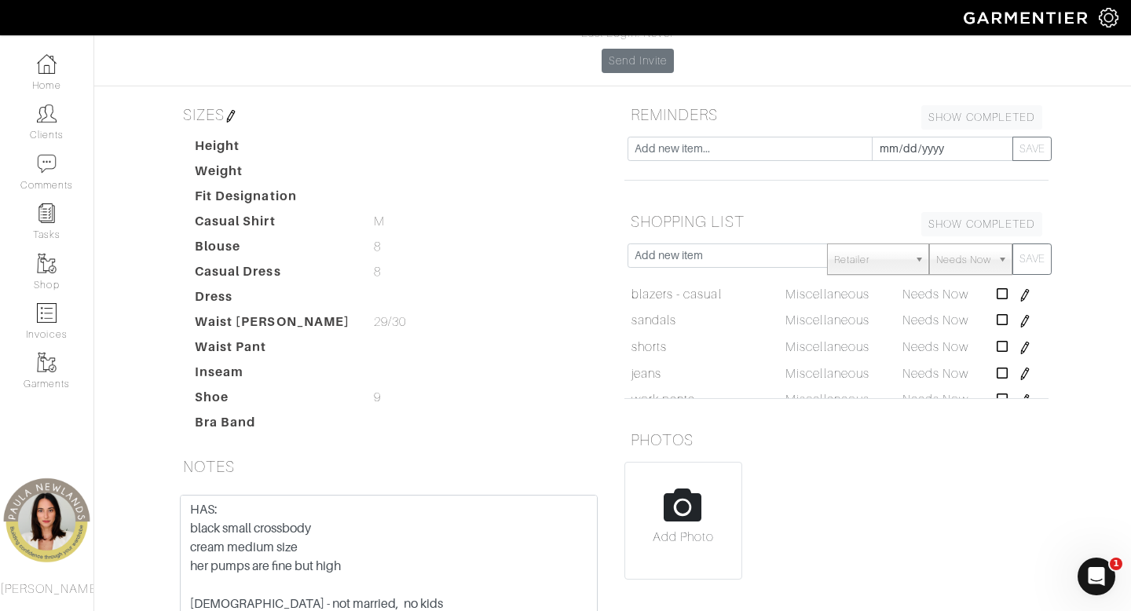
scroll to position [215, 0]
click at [757, 243] on input "text" at bounding box center [728, 255] width 200 height 24
type input "shoes"
click at [1013, 243] on button "SAVE" at bounding box center [1032, 258] width 39 height 31
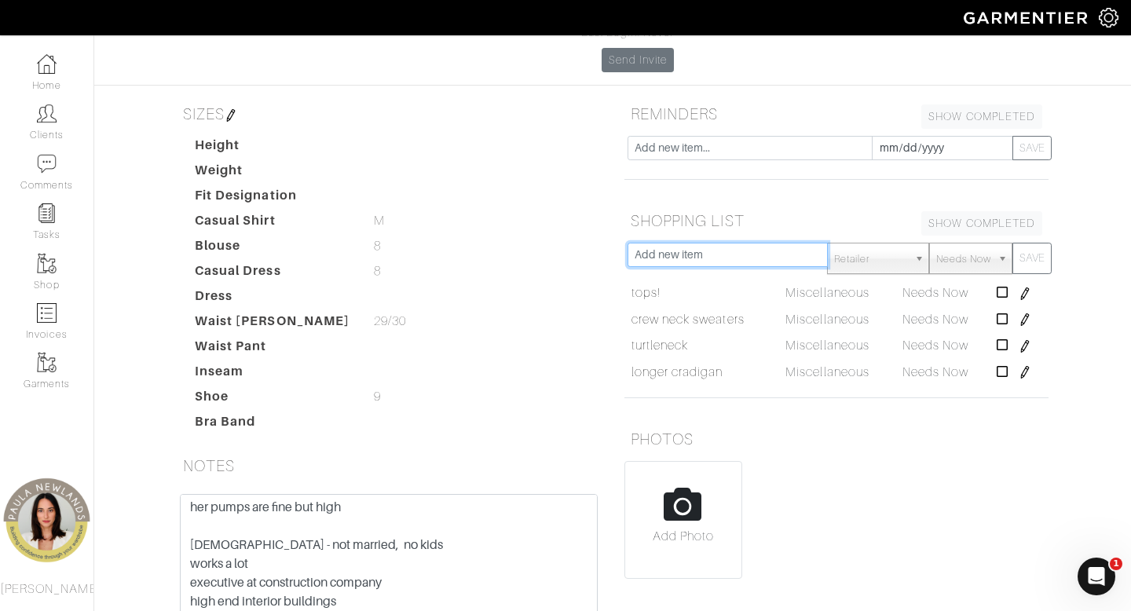
scroll to position [0, 0]
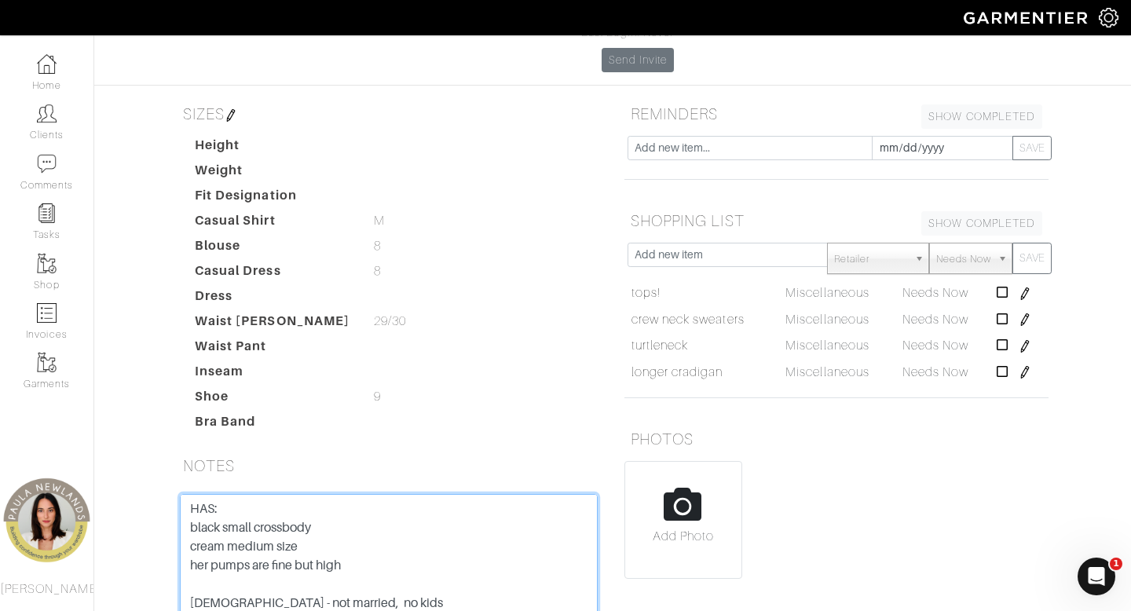
click at [376, 494] on textarea "[DEMOGRAPHIC_DATA] - not married, no kids works a lot executive at construction…" at bounding box center [389, 594] width 418 height 200
type textarea "HAS: black small crossbody cream medium size her pumps are fine but high COLORS…"
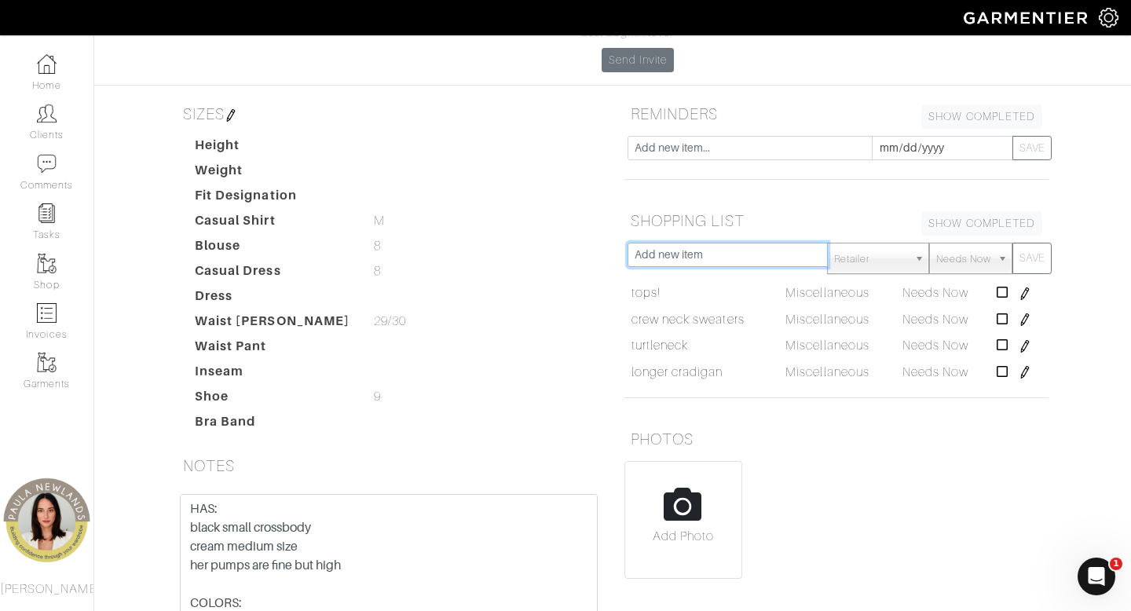
click at [705, 243] on input "text" at bounding box center [728, 255] width 200 height 24
type input "belts"
click at [1013, 243] on button "SAVE" at bounding box center [1032, 258] width 39 height 31
type input "simple jewelry"
click at [1013, 243] on button "SAVE" at bounding box center [1032, 258] width 39 height 31
